Goal: Find contact information: Find contact information

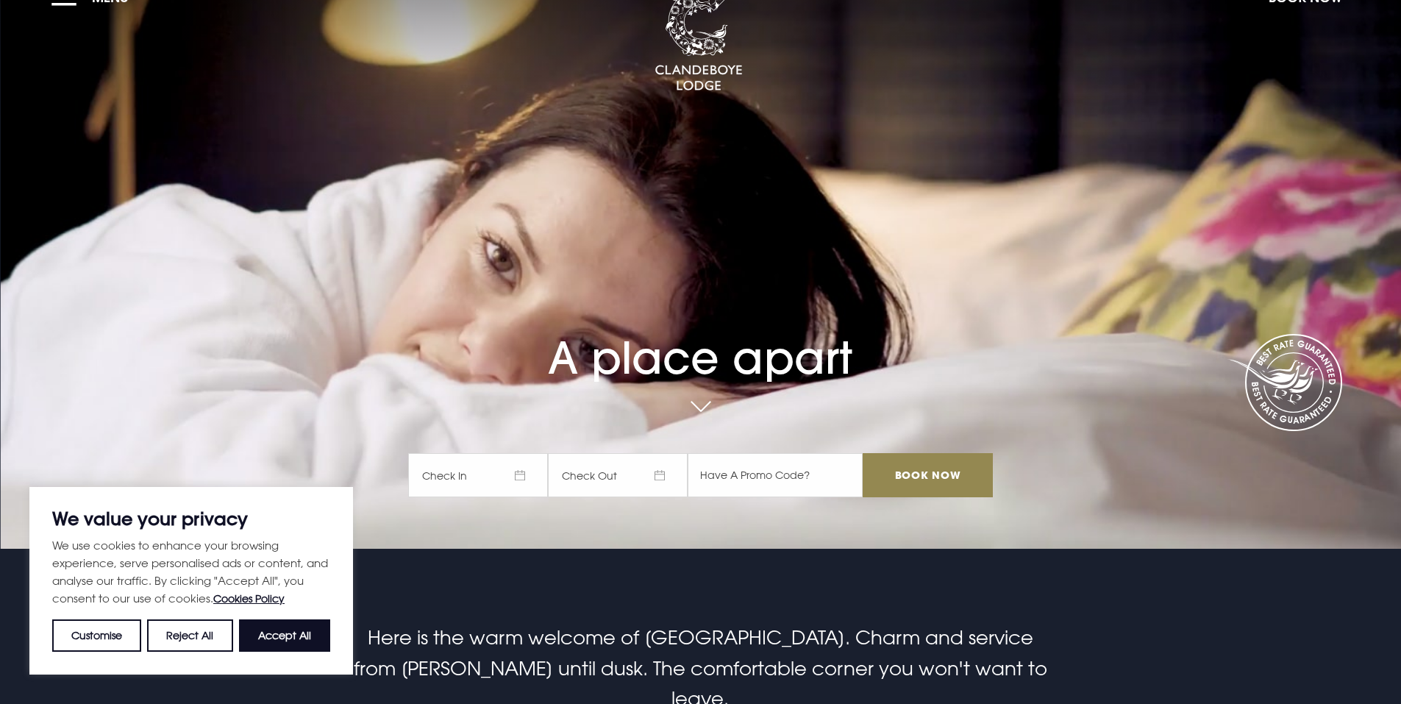
scroll to position [74, 0]
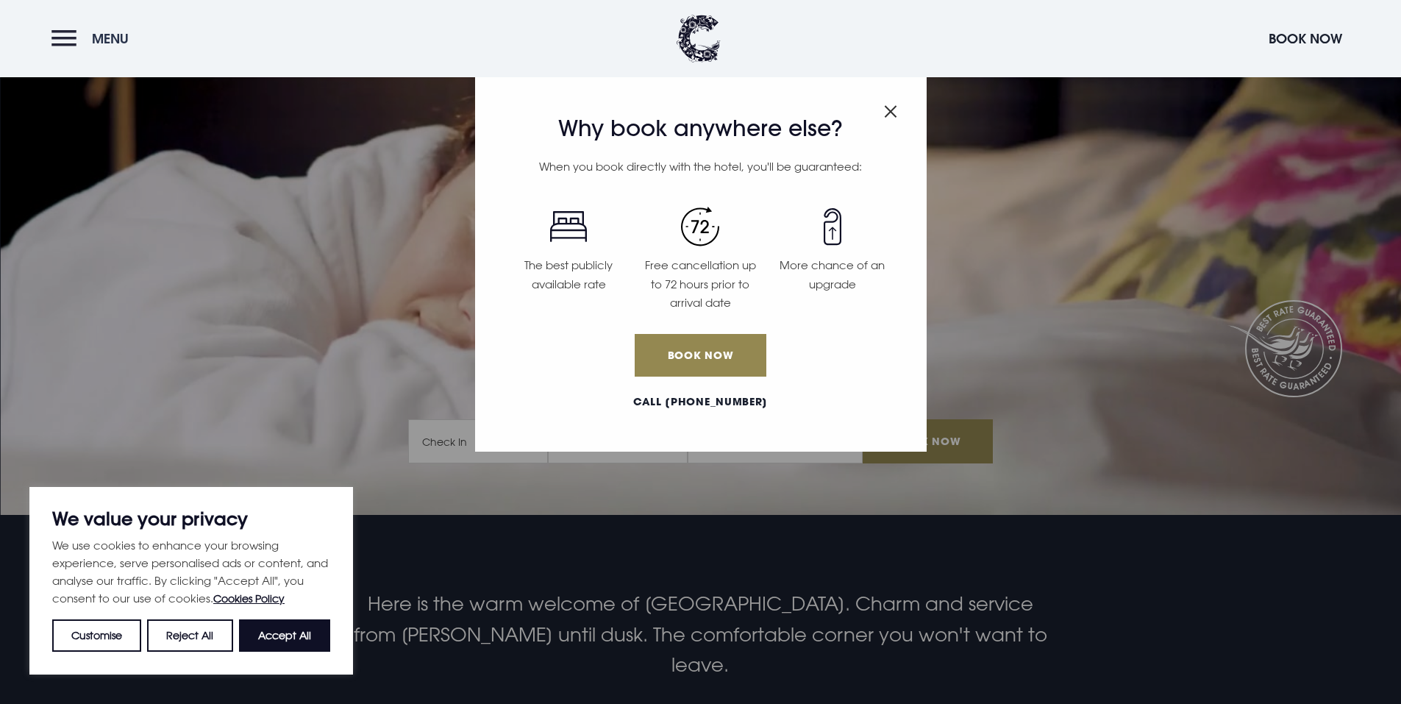
click at [65, 38] on button "Menu" at bounding box center [93, 39] width 85 height 32
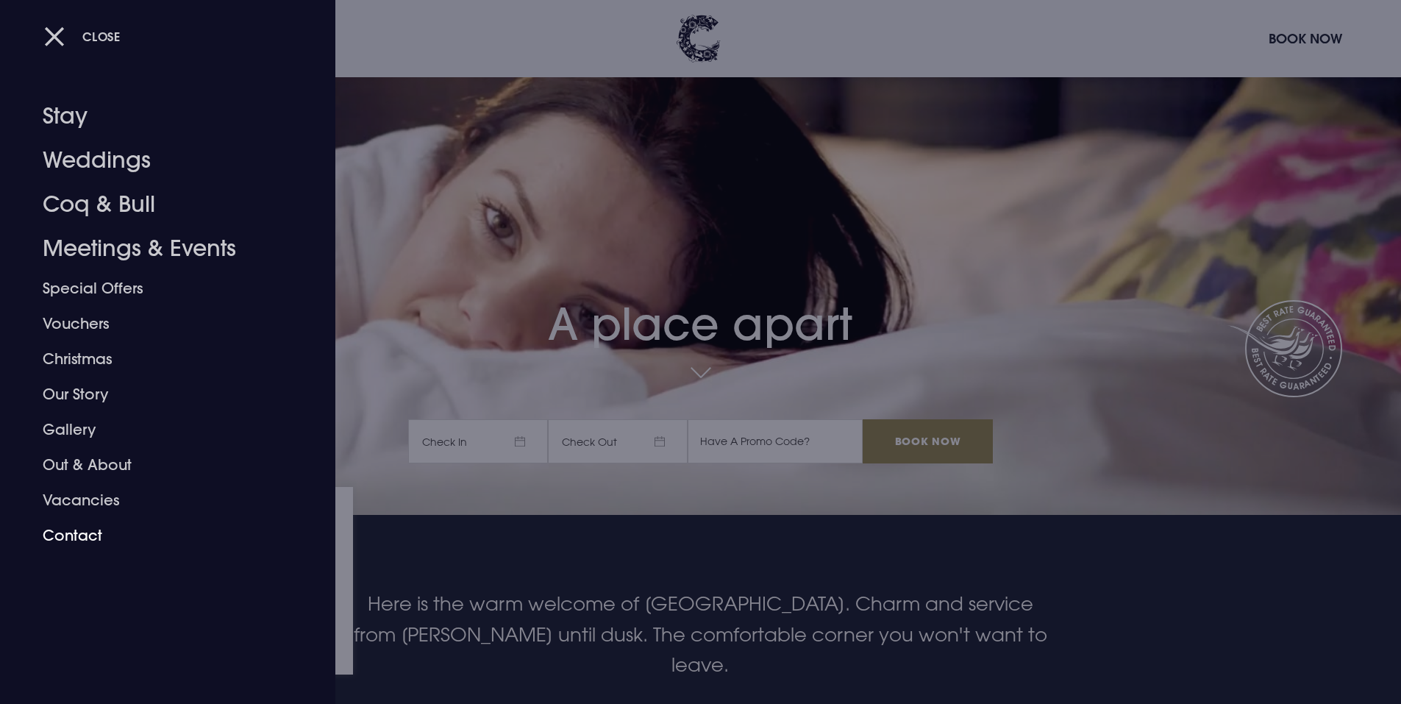
click at [94, 532] on link "Contact" at bounding box center [159, 535] width 232 height 35
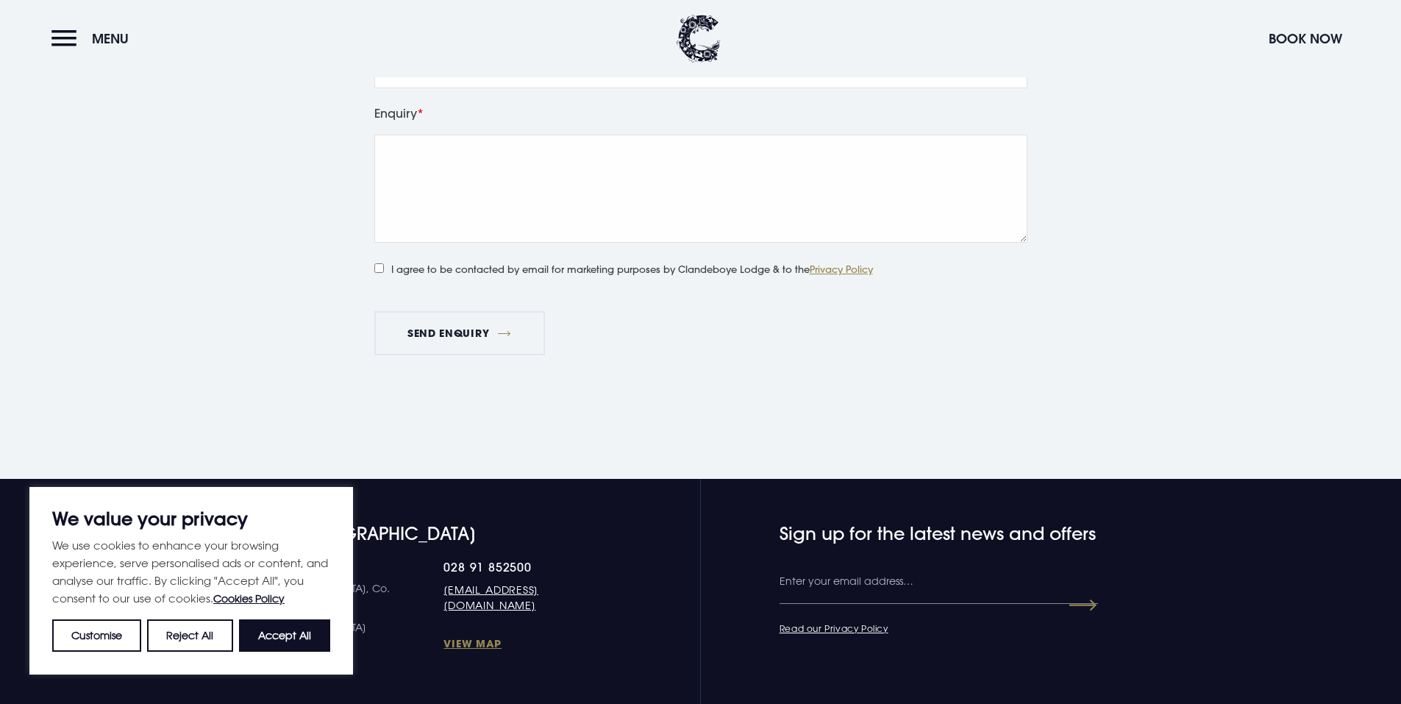
scroll to position [2279, 0]
